Goal: Task Accomplishment & Management: Complete application form

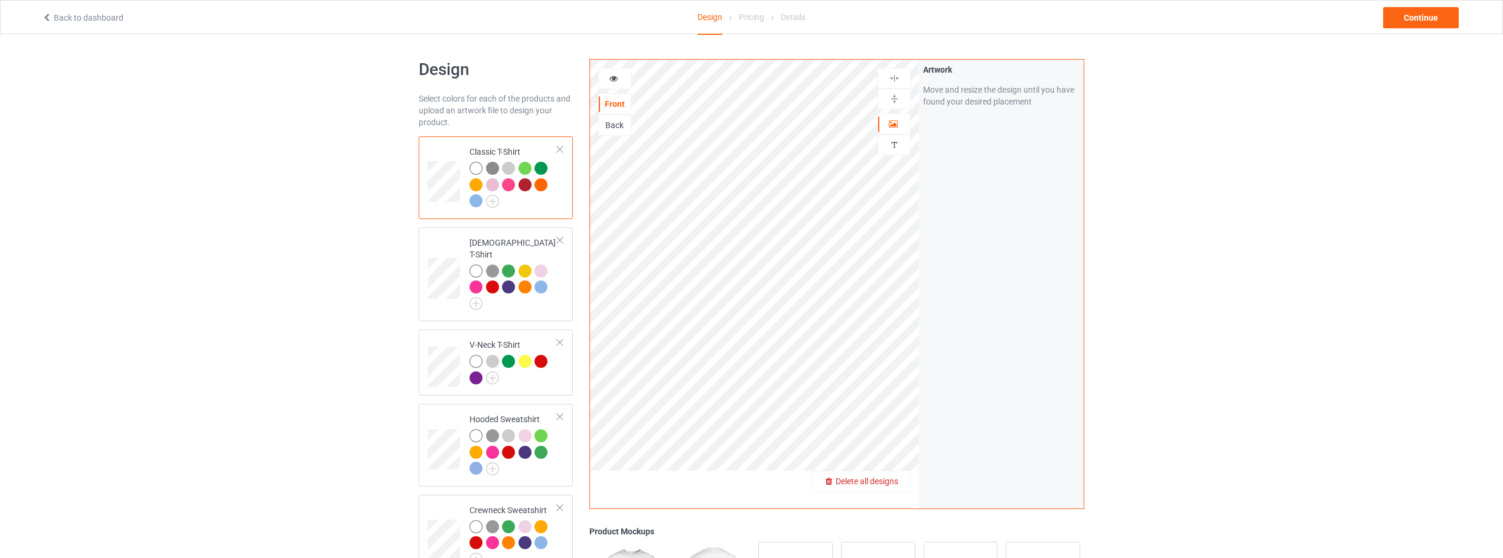
click at [902, 484] on div "Delete all designs" at bounding box center [861, 481] width 98 height 12
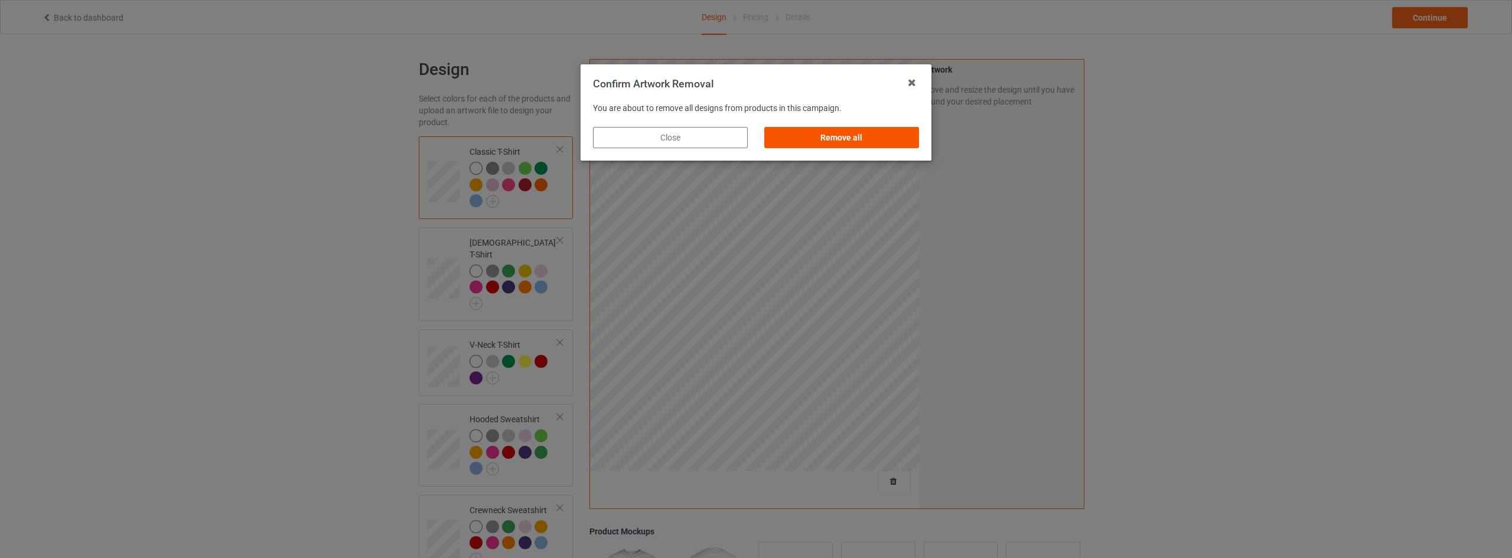
click at [875, 141] on div "Remove all" at bounding box center [841, 137] width 155 height 21
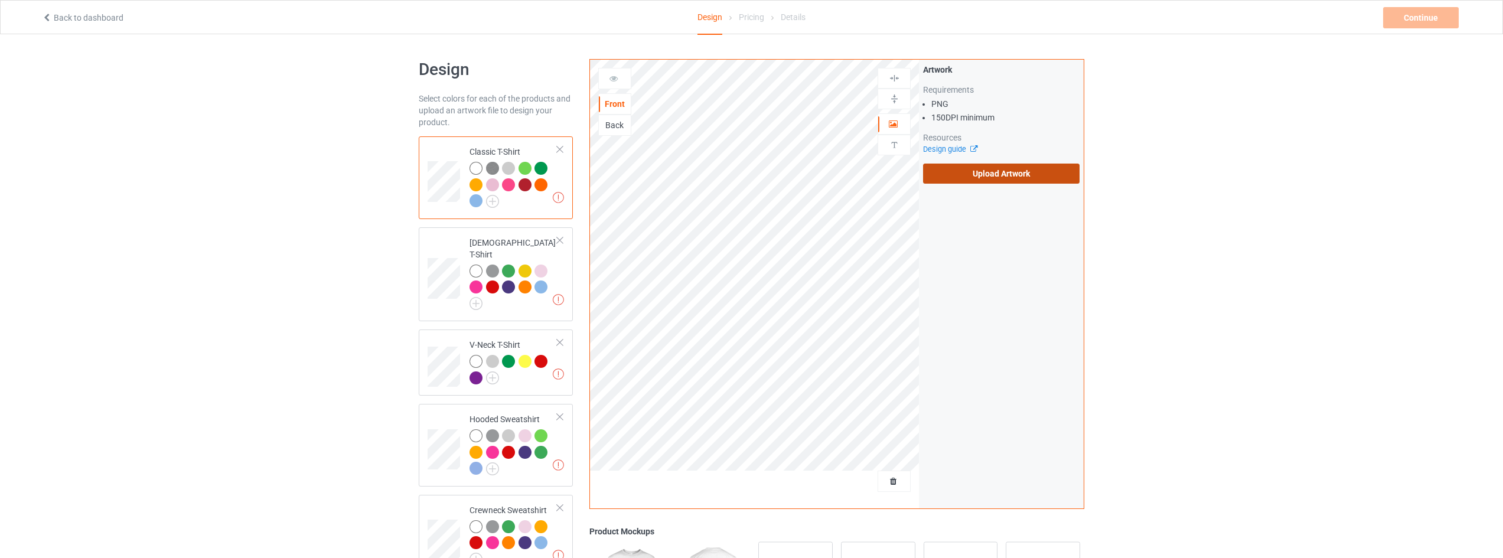
click at [999, 175] on label "Upload Artwork" at bounding box center [1001, 174] width 156 height 20
click at [0, 0] on input "Upload Artwork" at bounding box center [0, 0] width 0 height 0
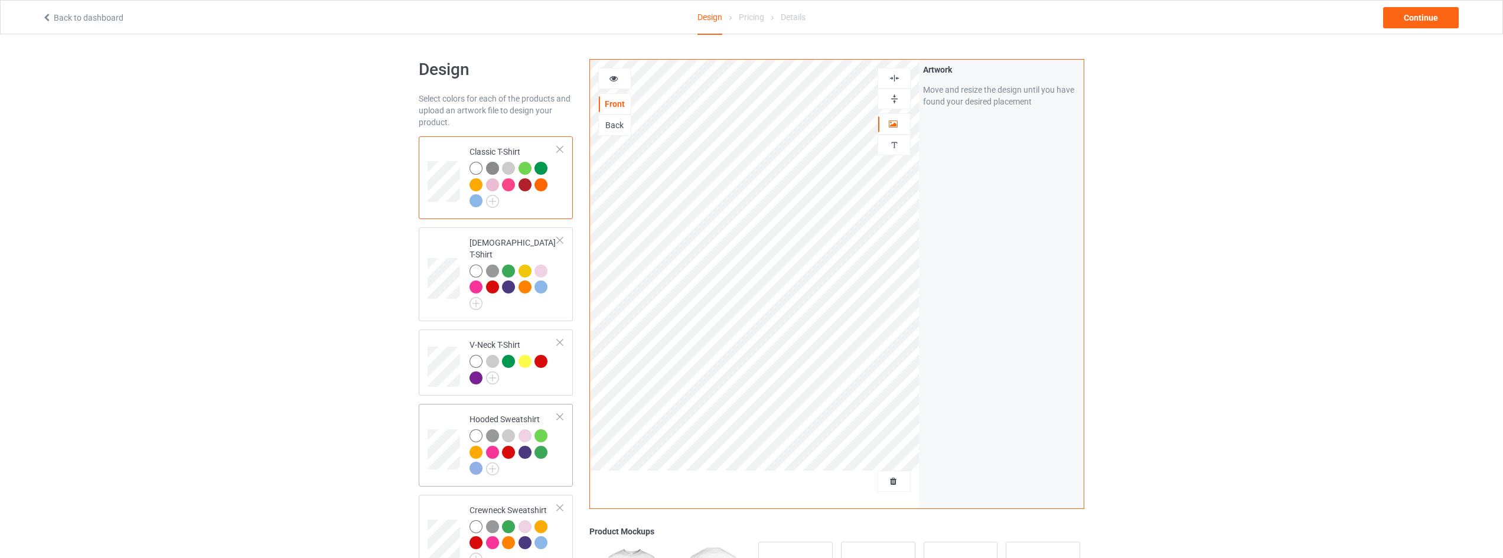
click at [533, 455] on div at bounding box center [513, 453] width 88 height 49
click at [1416, 18] on div "Continue" at bounding box center [1421, 17] width 76 height 21
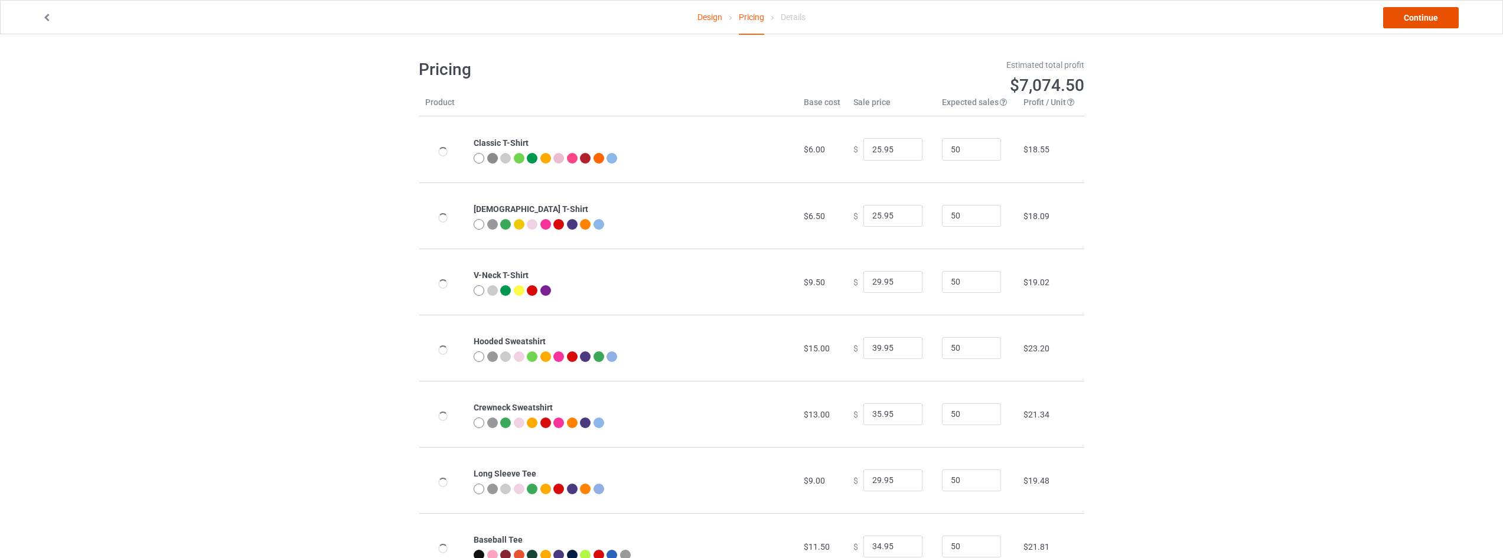
click at [1416, 18] on link "Continue" at bounding box center [1421, 17] width 76 height 21
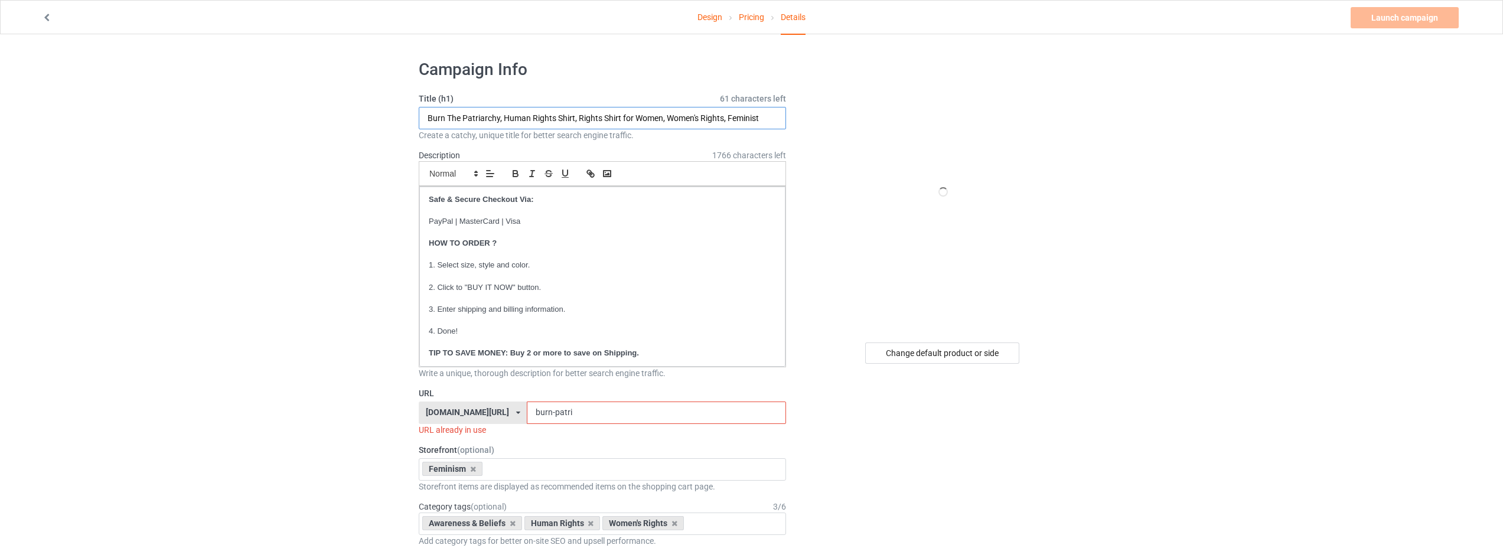
drag, startPoint x: 498, startPoint y: 115, endPoint x: 311, endPoint y: 120, distance: 187.8
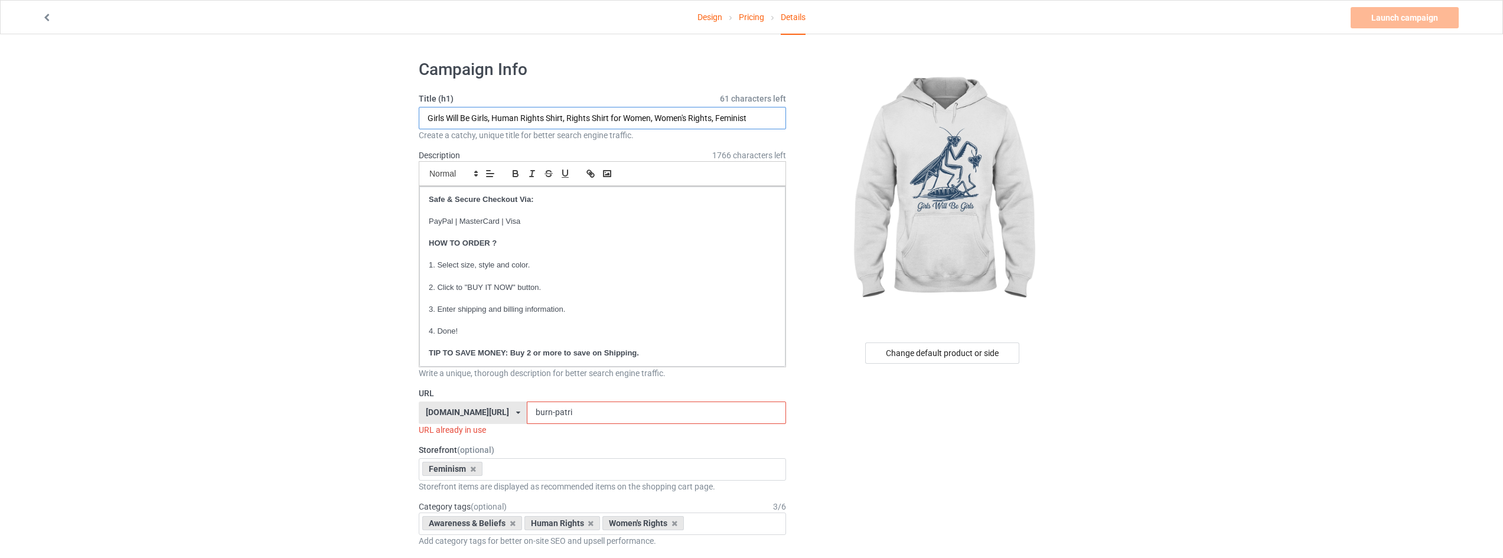
type input "Girls Will Be Girls, Human Rights Shirt, Rights Shirt for Women, Women's Rights…"
drag, startPoint x: 590, startPoint y: 409, endPoint x: 294, endPoint y: 409, distance: 296.4
type input "g"
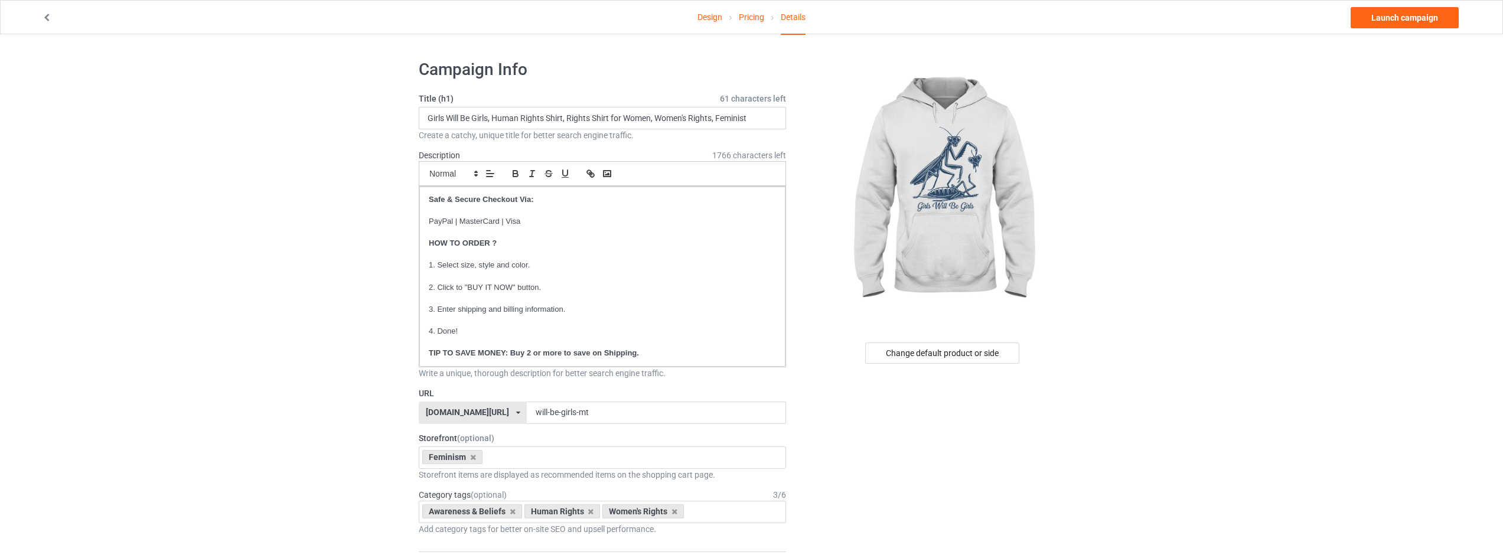
drag, startPoint x: 572, startPoint y: 413, endPoint x: 368, endPoint y: 413, distance: 203.1
click at [663, 411] on input "girls-mt" at bounding box center [656, 413] width 259 height 22
type input "girls-mt"
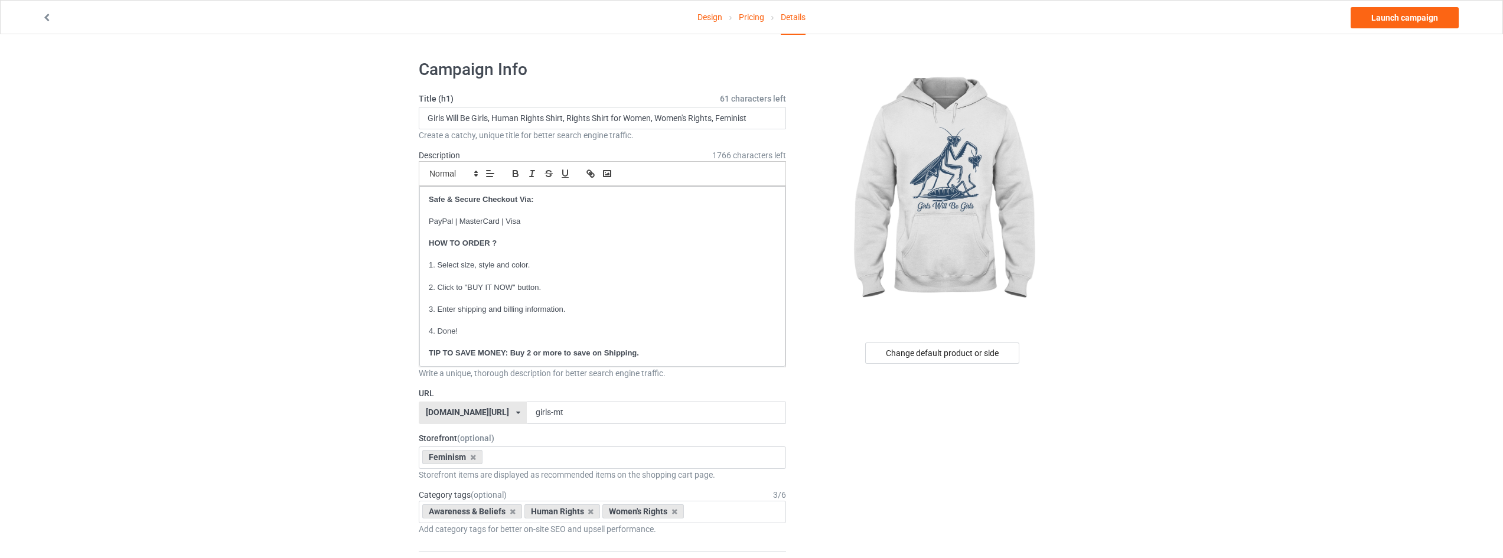
click at [1400, 15] on link "Launch campaign" at bounding box center [1404, 17] width 108 height 21
